Goal: Check status: Check status

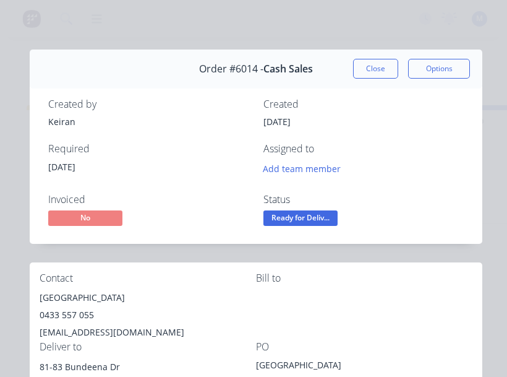
scroll to position [0, 496]
click at [376, 67] on button "Close" at bounding box center [375, 69] width 45 height 20
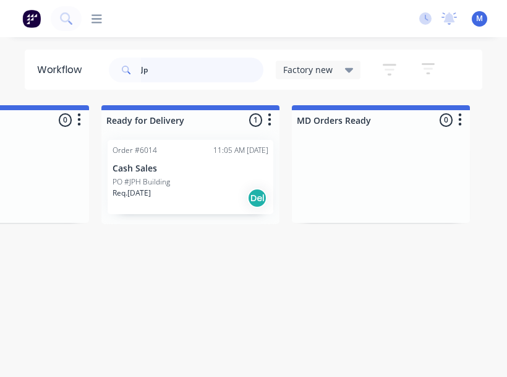
type input "J"
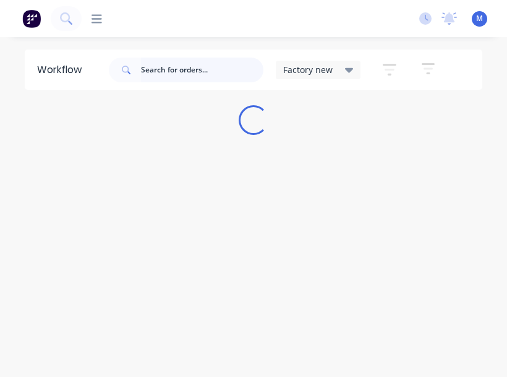
scroll to position [0, 0]
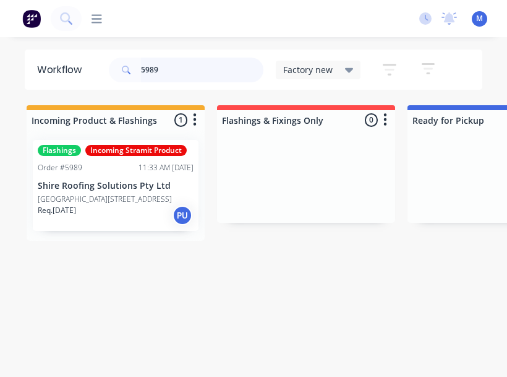
type input "5989"
click at [127, 194] on p "PO #34 Gorada Ave, Kirrawee" at bounding box center [105, 199] width 134 height 11
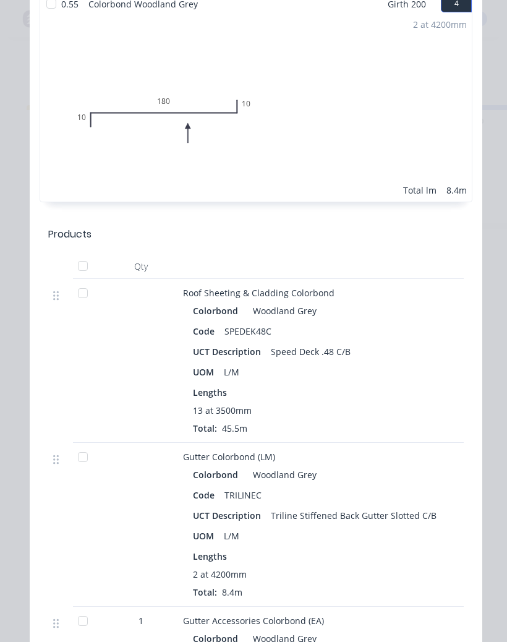
scroll to position [1180, 0]
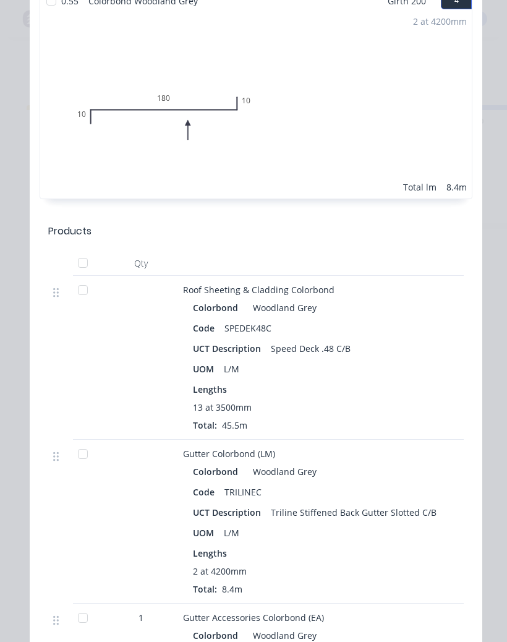
click at [83, 376] on div at bounding box center [82, 453] width 25 height 25
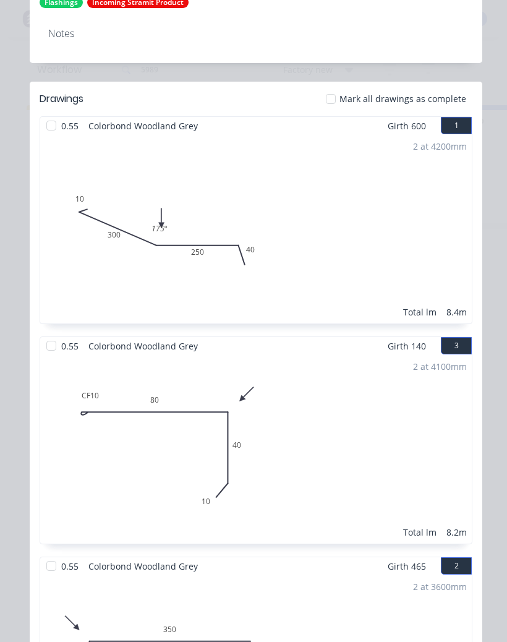
scroll to position [396, 0]
click at [53, 118] on div at bounding box center [51, 125] width 25 height 25
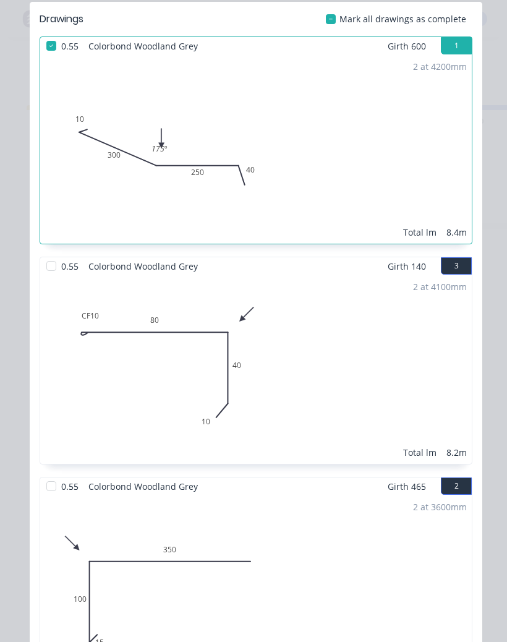
click at [48, 270] on div at bounding box center [51, 265] width 25 height 25
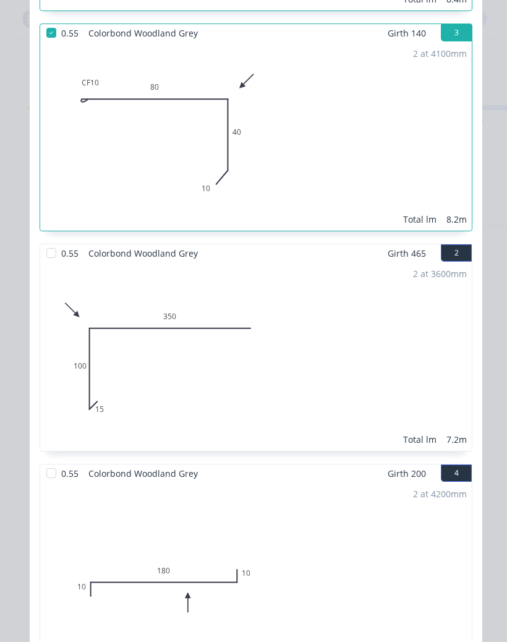
scroll to position [711, 0]
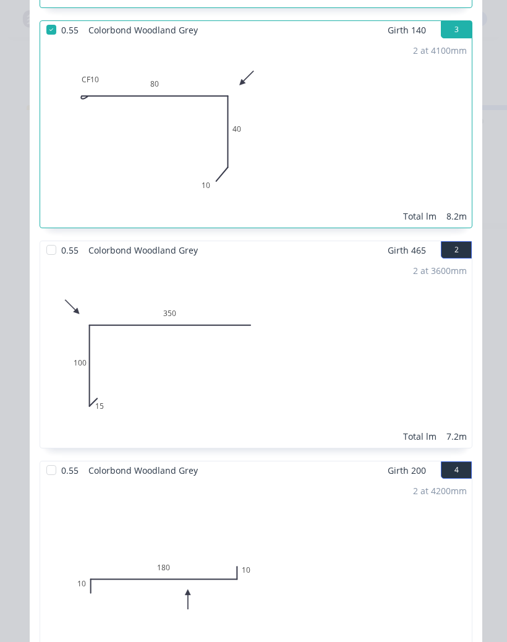
click at [48, 250] on div at bounding box center [51, 249] width 25 height 25
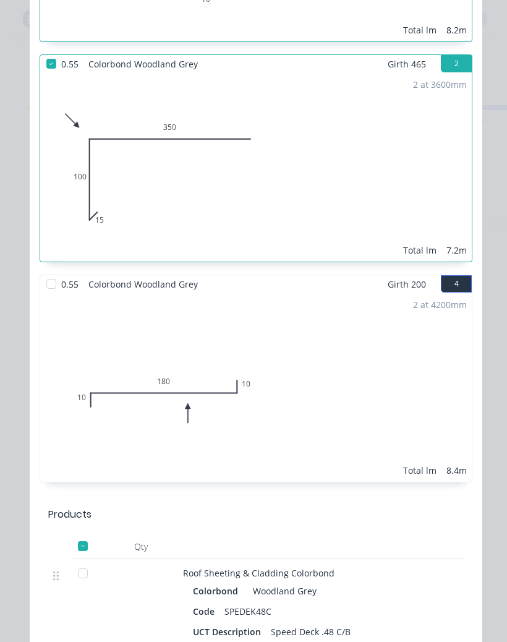
scroll to position [898, 0]
click at [46, 286] on div at bounding box center [51, 283] width 25 height 25
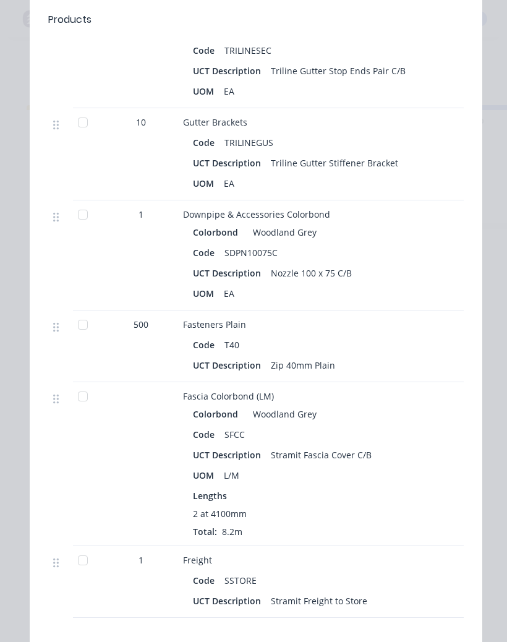
scroll to position [1788, 0]
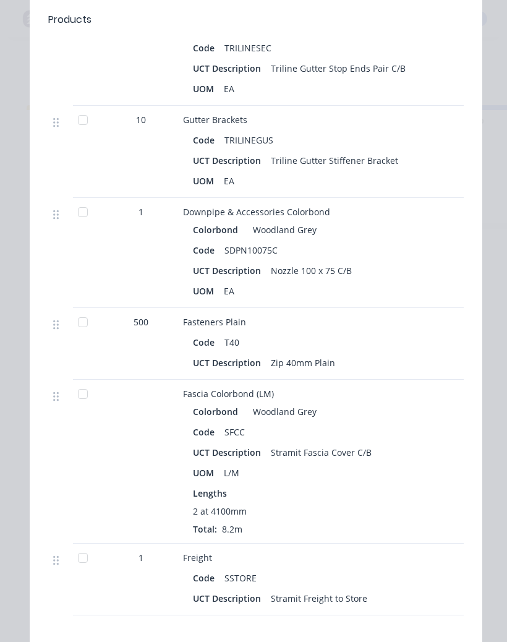
click at [85, 376] on div at bounding box center [82, 393] width 25 height 25
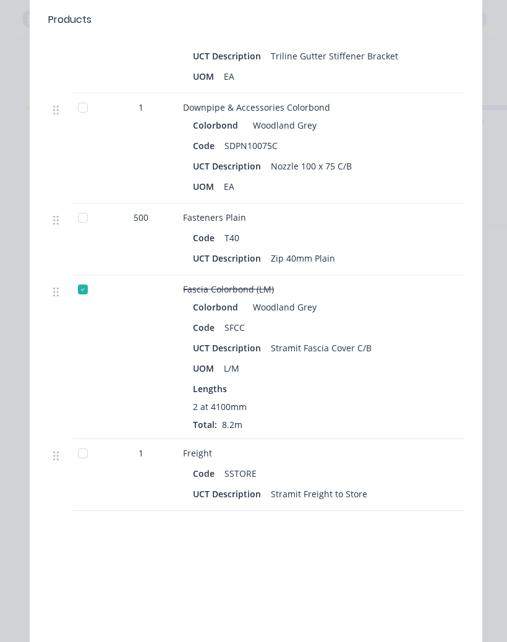
click at [82, 376] on div at bounding box center [82, 453] width 25 height 25
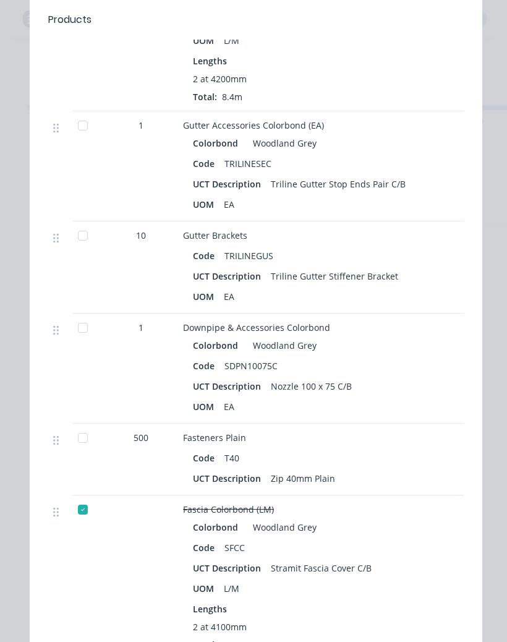
scroll to position [1672, 0]
click at [86, 333] on div at bounding box center [82, 328] width 25 height 25
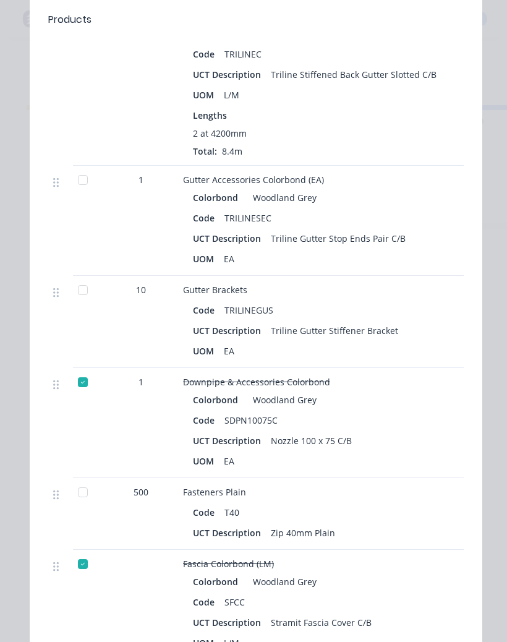
scroll to position [1616, 0]
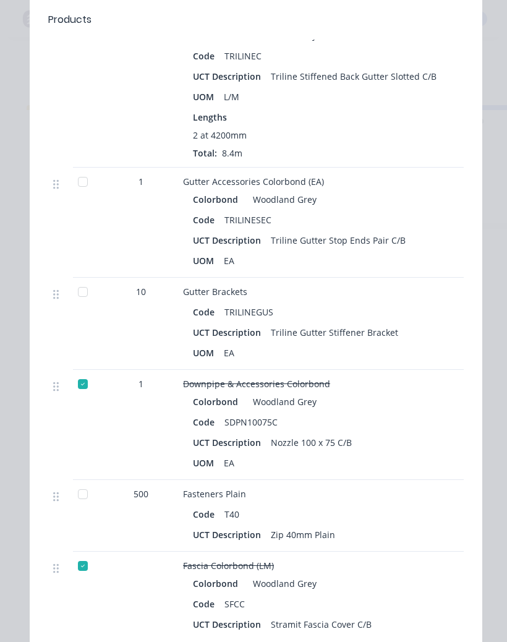
click at [81, 291] on div at bounding box center [82, 291] width 25 height 25
click at [83, 185] on div at bounding box center [82, 181] width 25 height 25
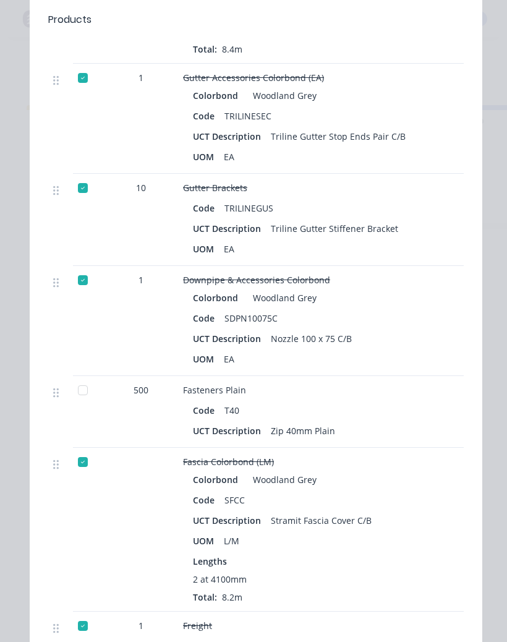
scroll to position [1717, 0]
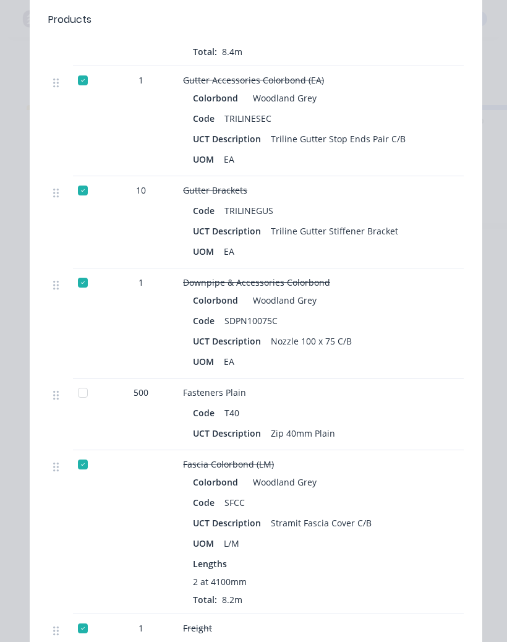
click at [81, 376] on div at bounding box center [82, 392] width 25 height 25
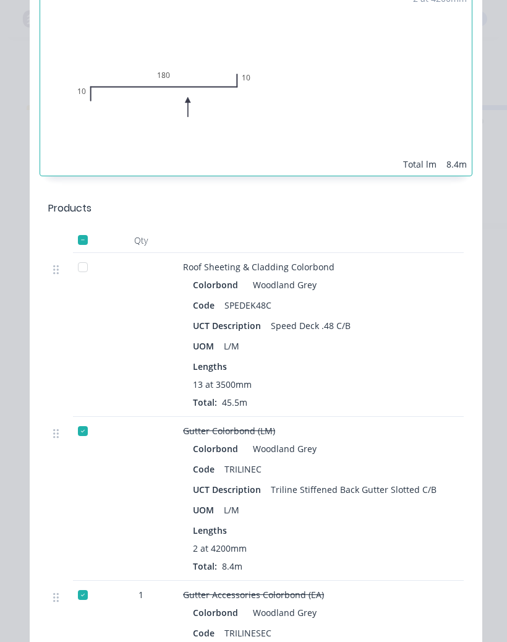
scroll to position [1200, 0]
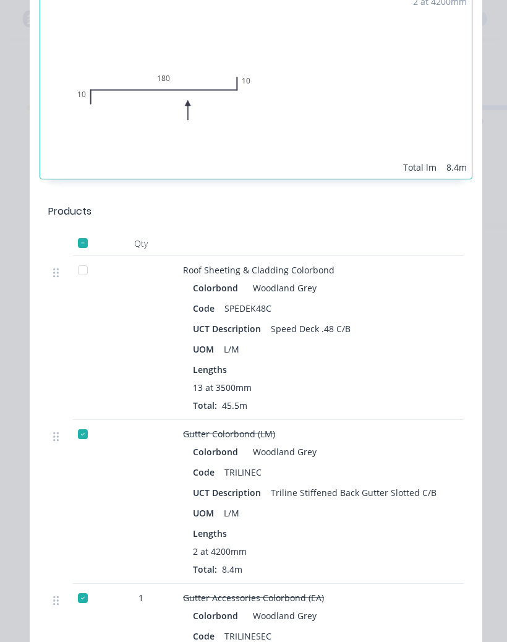
click at [80, 276] on div at bounding box center [82, 270] width 25 height 25
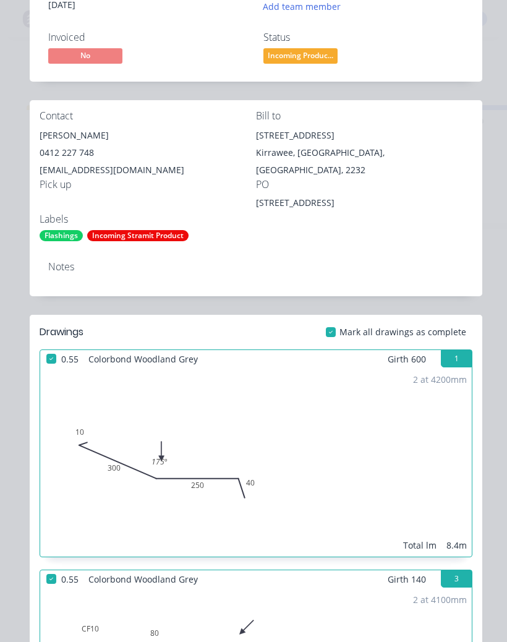
scroll to position [153, 0]
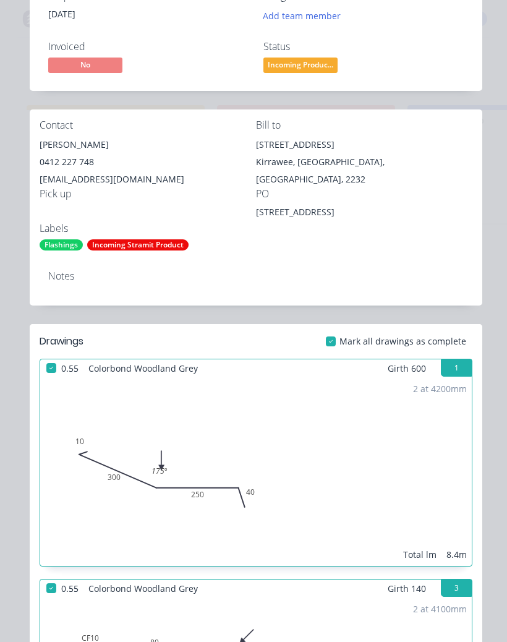
click at [282, 65] on span "Incoming Produc..." at bounding box center [300, 64] width 74 height 15
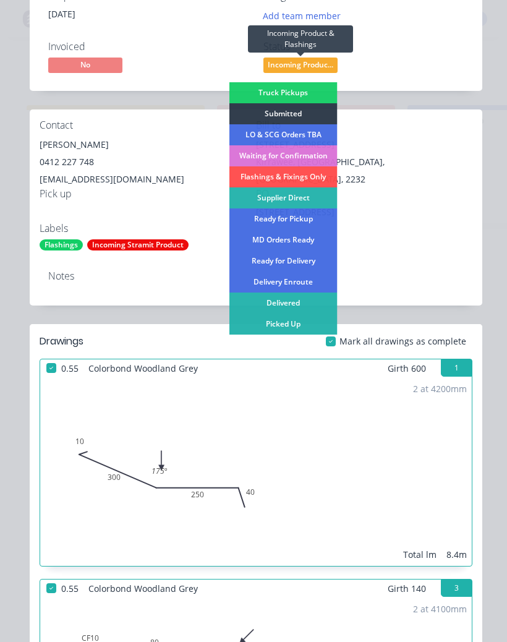
click at [262, 324] on div "Picked Up" at bounding box center [283, 323] width 108 height 21
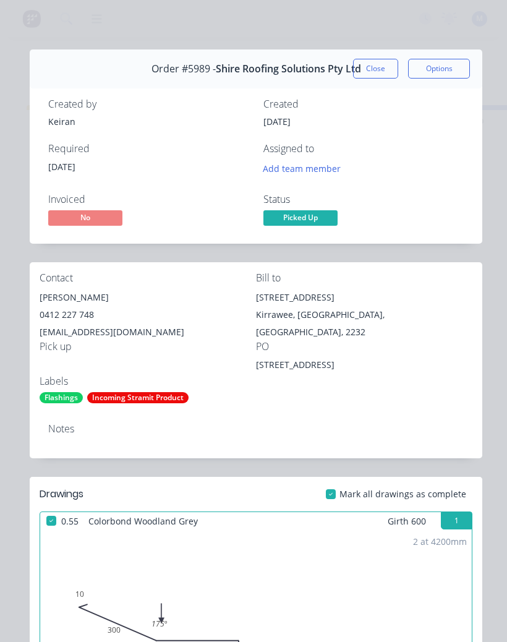
scroll to position [0, 0]
click at [381, 71] on button "Close" at bounding box center [375, 69] width 45 height 20
